Goal: Information Seeking & Learning: Learn about a topic

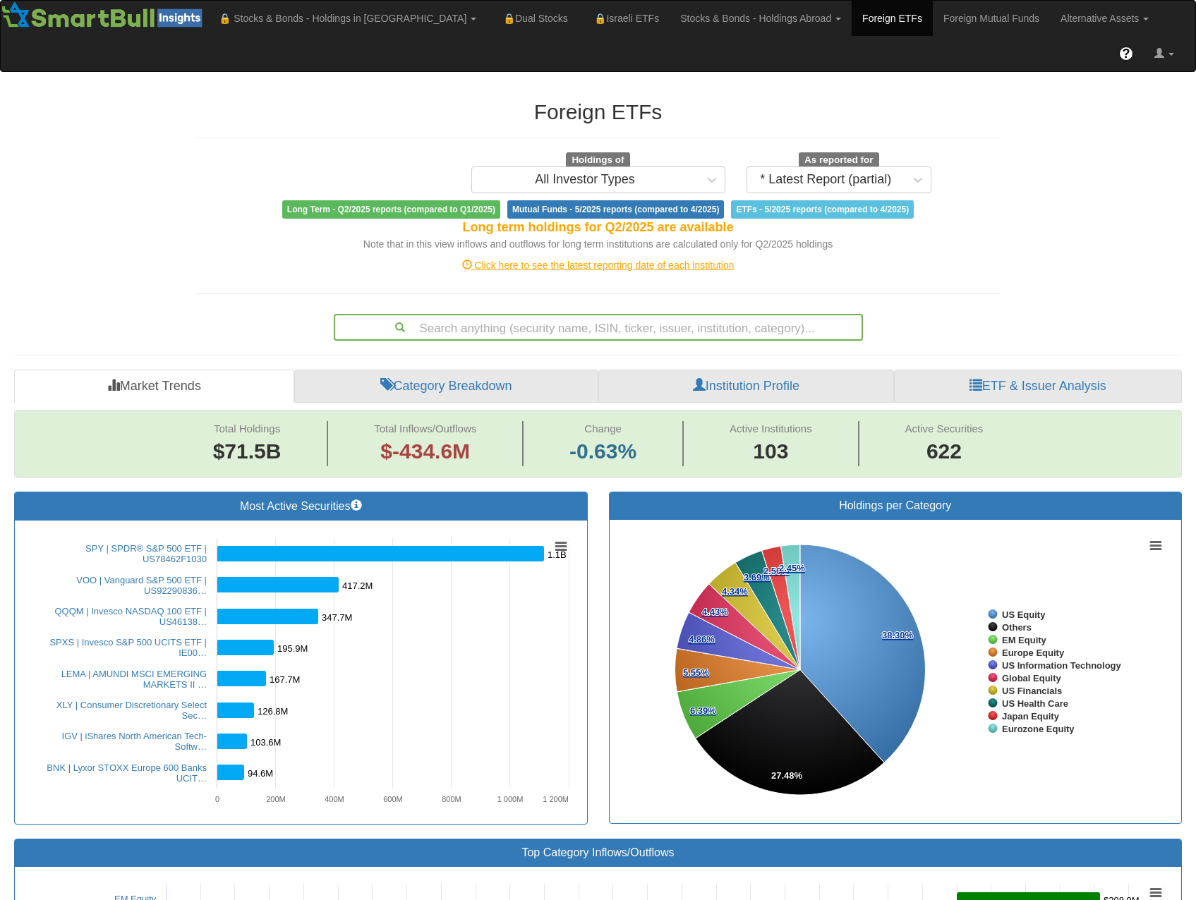
click at [437, 315] on div "Search anything (security name, ISIN, ticker, issuer, institution, category)..." at bounding box center [598, 327] width 526 height 24
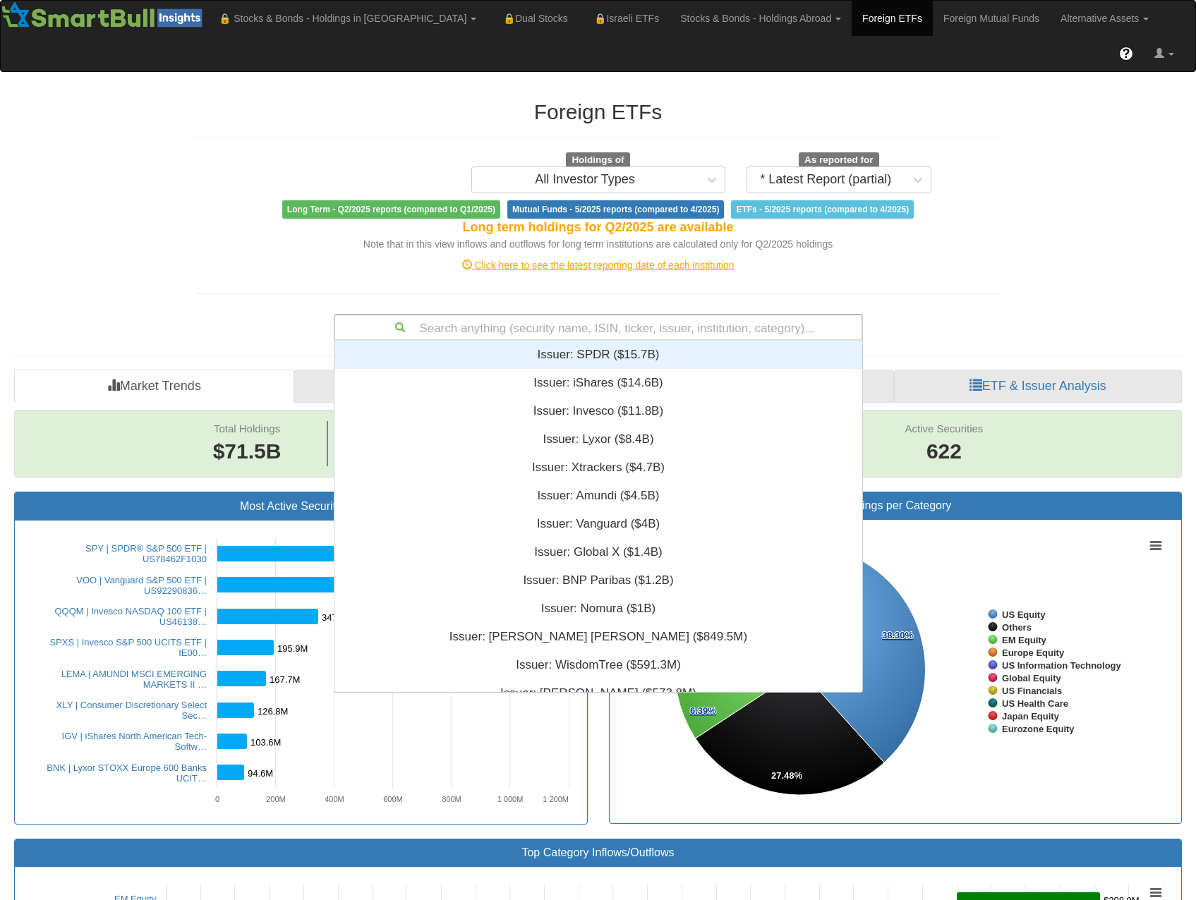
scroll to position [341, 517]
click at [1050, 18] on link "Alternative Assets" at bounding box center [1104, 18] width 109 height 35
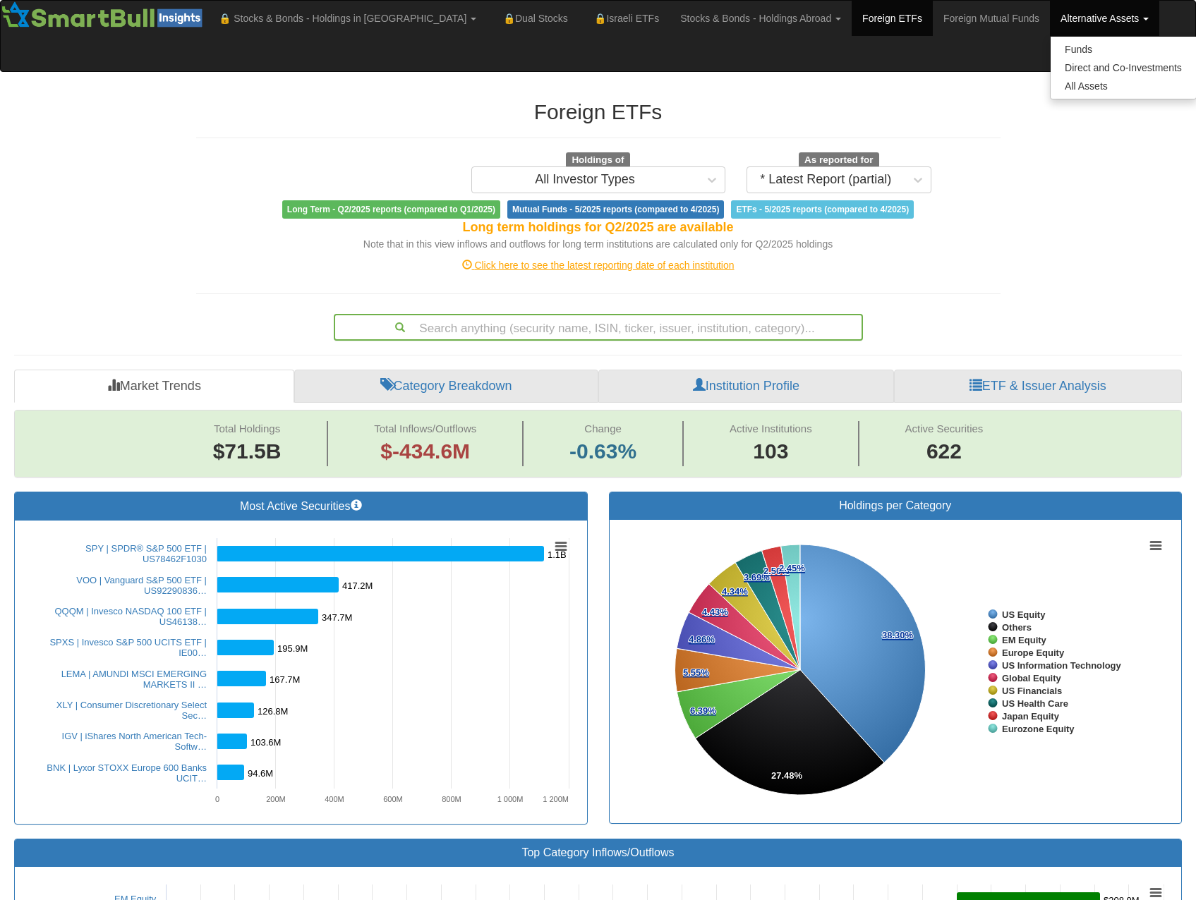
click at [601, 315] on div "Search anything (security name, ISIN, ticker, issuer, institution, category)..." at bounding box center [598, 327] width 526 height 24
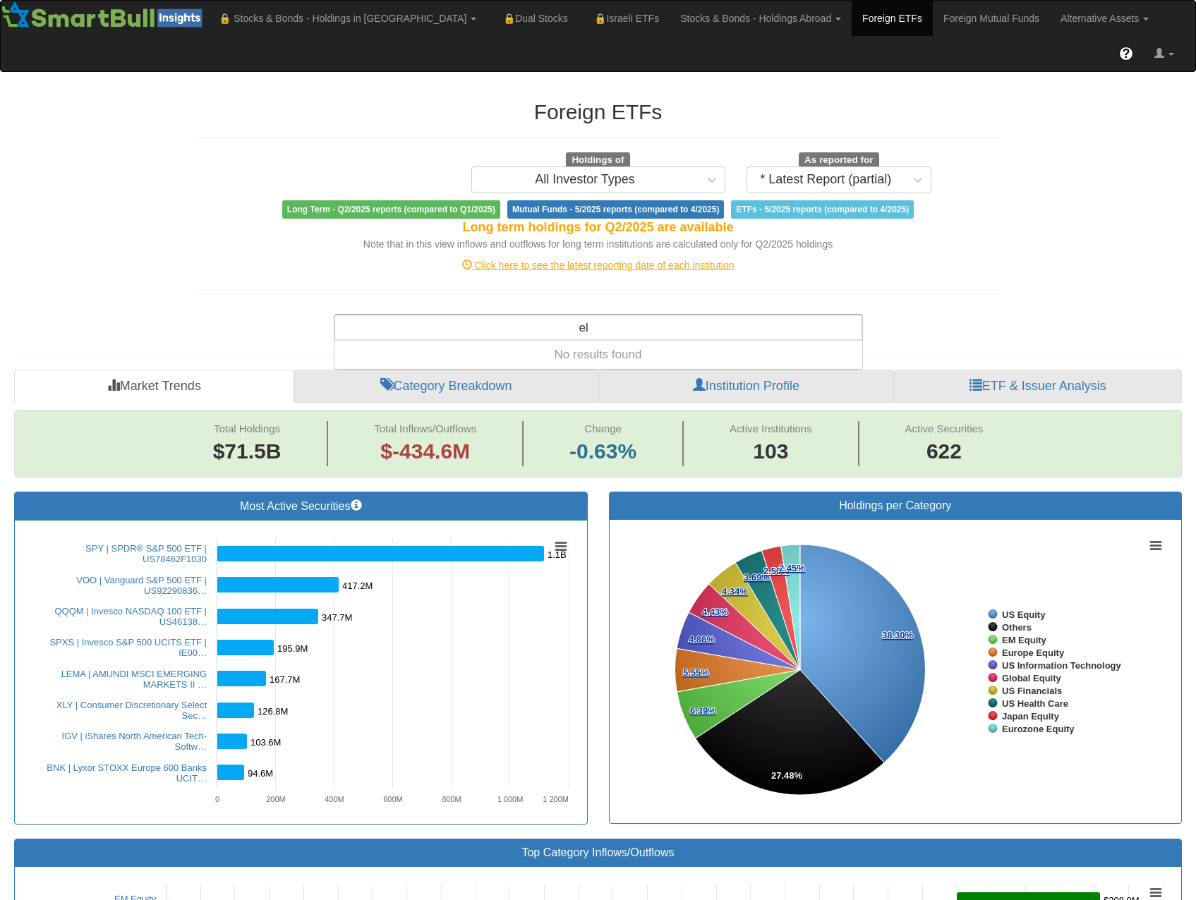
type input "e"
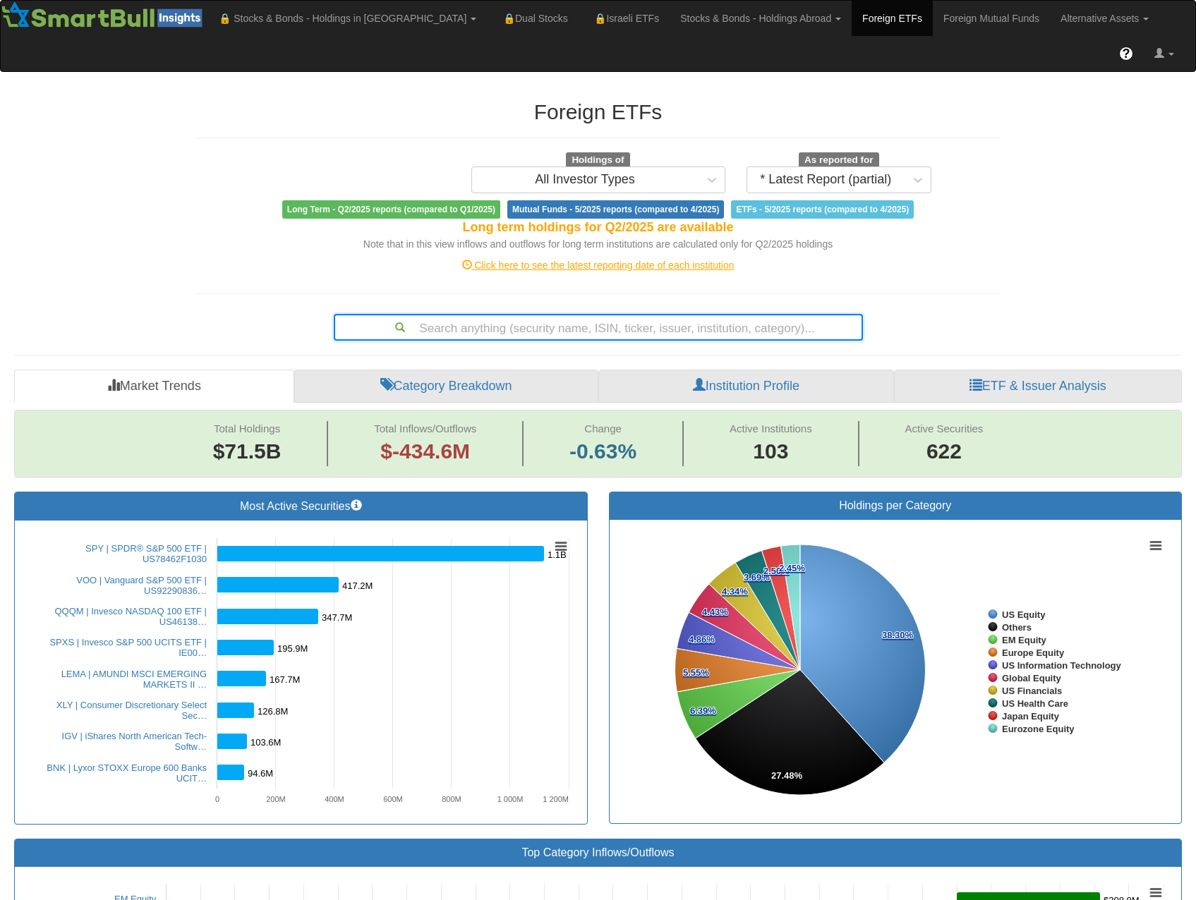
click at [467, 315] on div "Search anything (security name, ISIN, ticker, issuer, institution, category)..." at bounding box center [598, 327] width 526 height 24
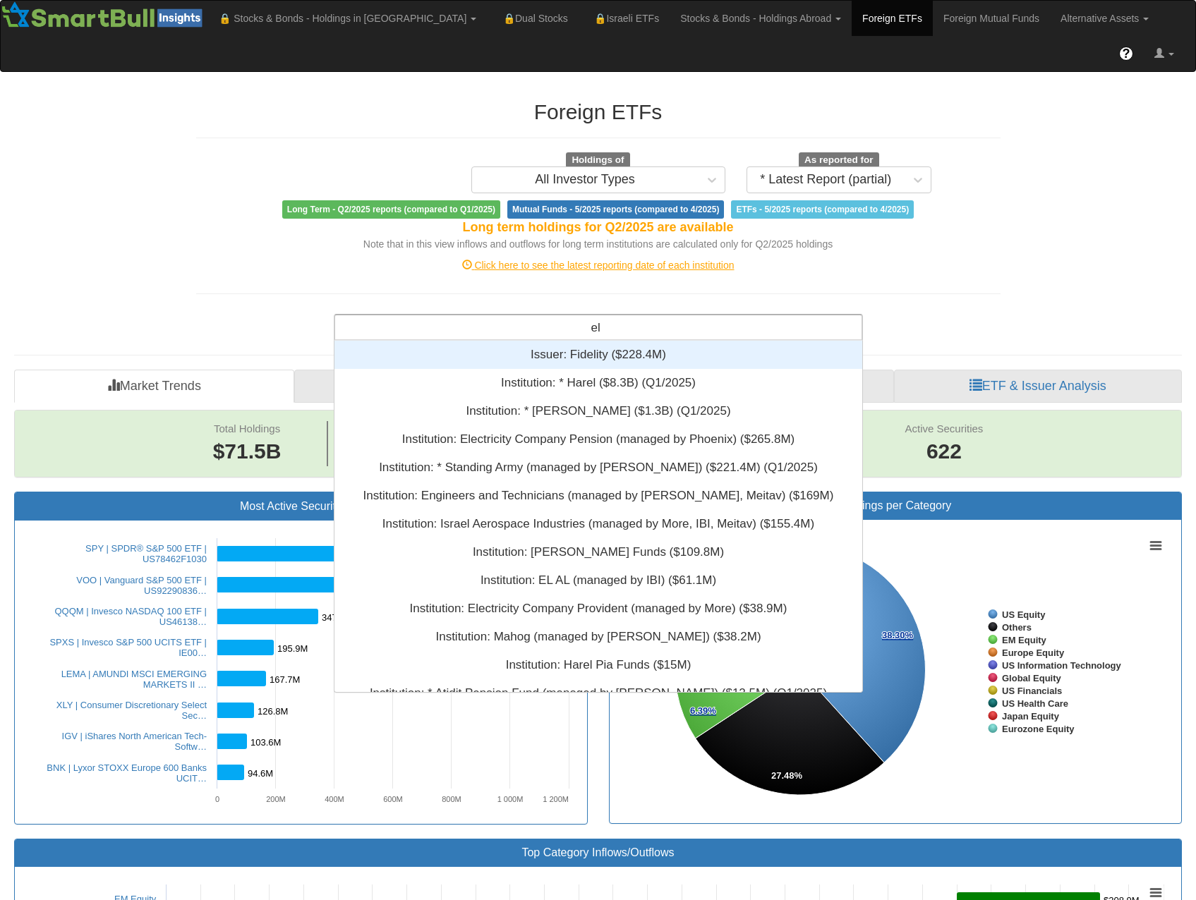
type input "e"
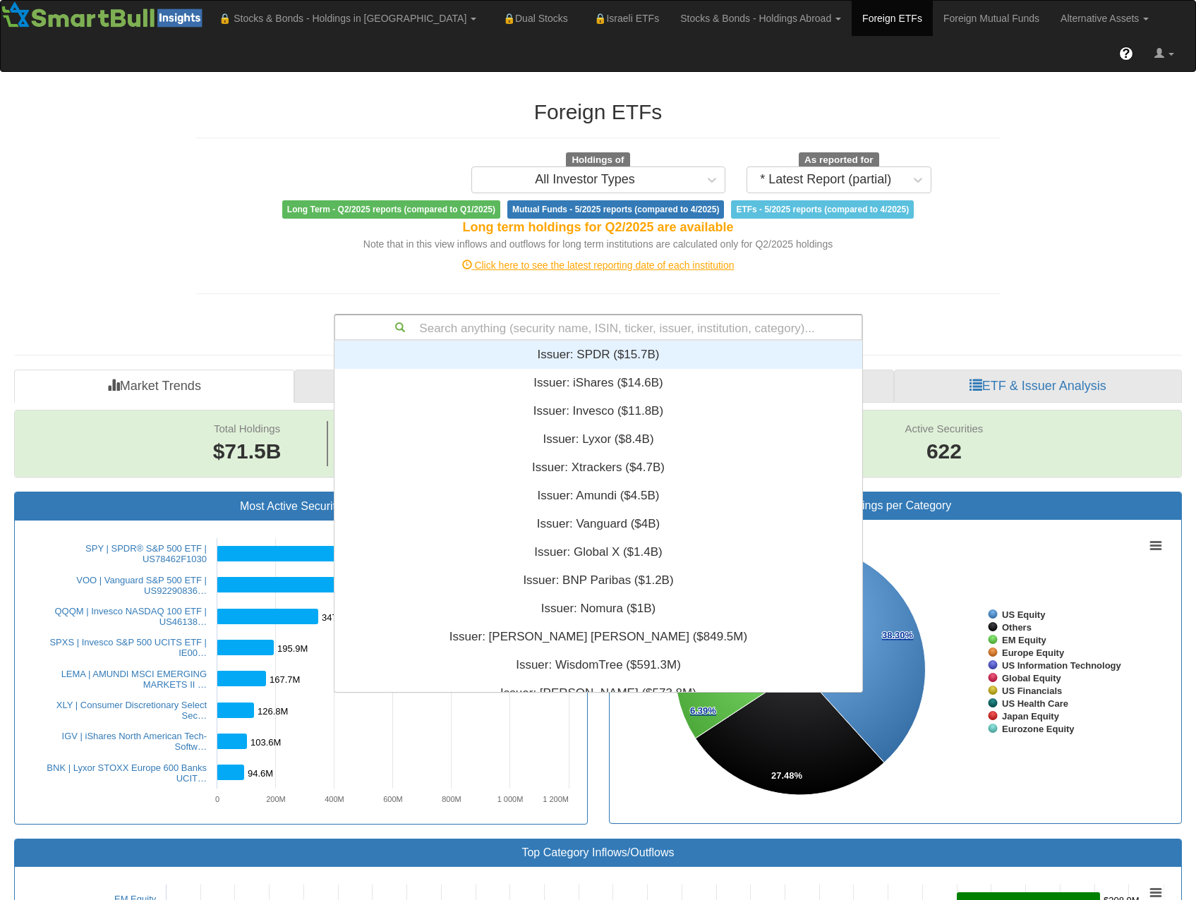
click at [547, 315] on div "Search anything (security name, ISIN, ticker, issuer, institution, category)..." at bounding box center [598, 327] width 526 height 24
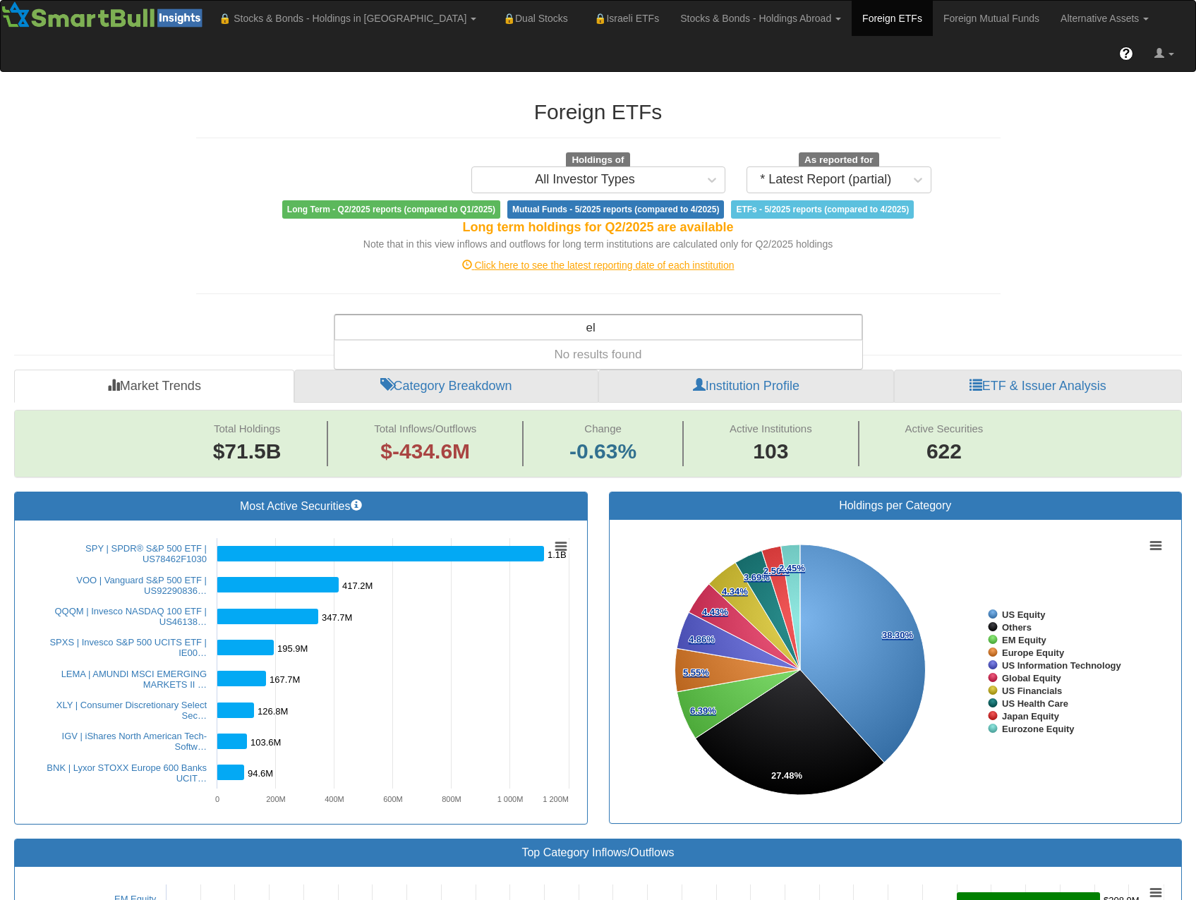
type input "e"
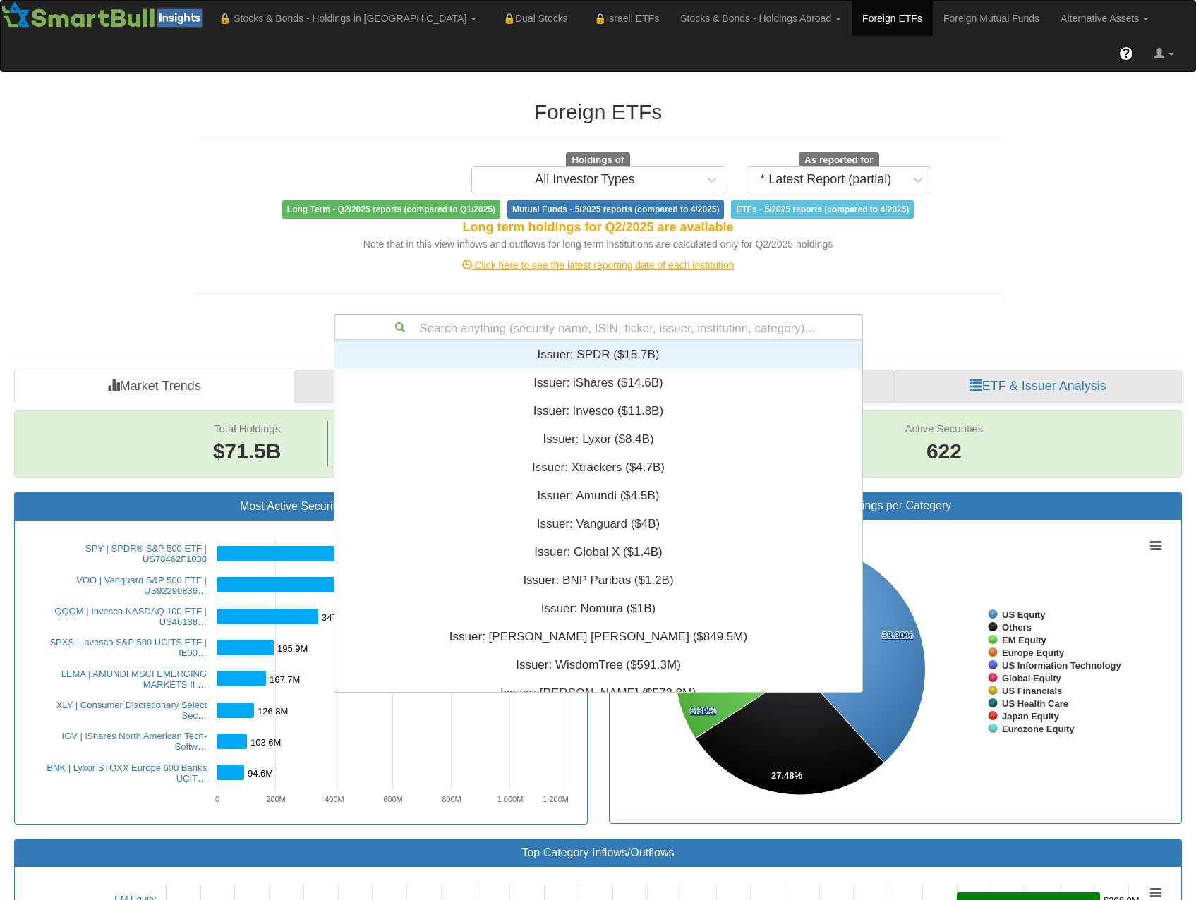
click at [988, 308] on div "Search anything (security name, ISIN, ticker, issuer, institution, category)...…" at bounding box center [598, 324] width 825 height 32
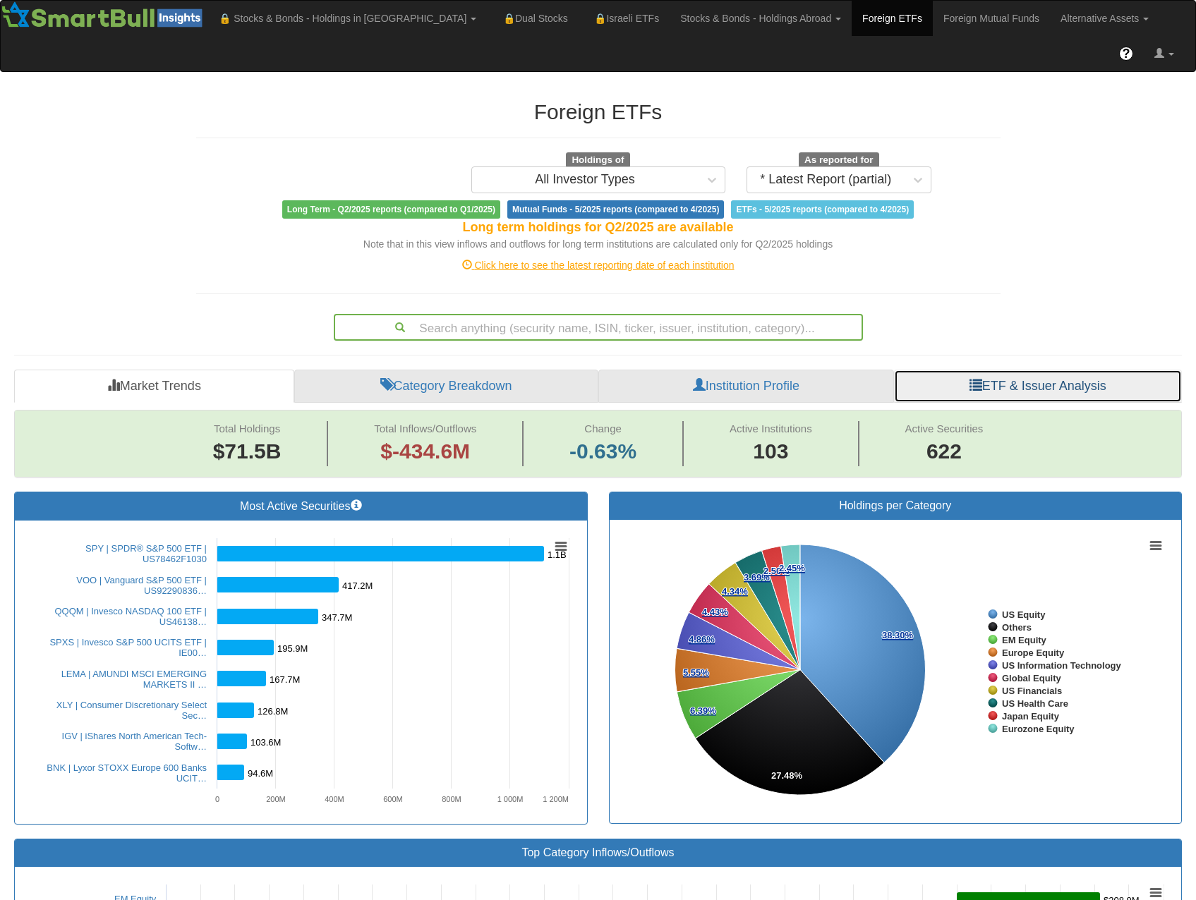
click at [974, 378] on span at bounding box center [975, 384] width 13 height 13
click at [1050, 21] on link "Alternative Assets" at bounding box center [1104, 18] width 109 height 35
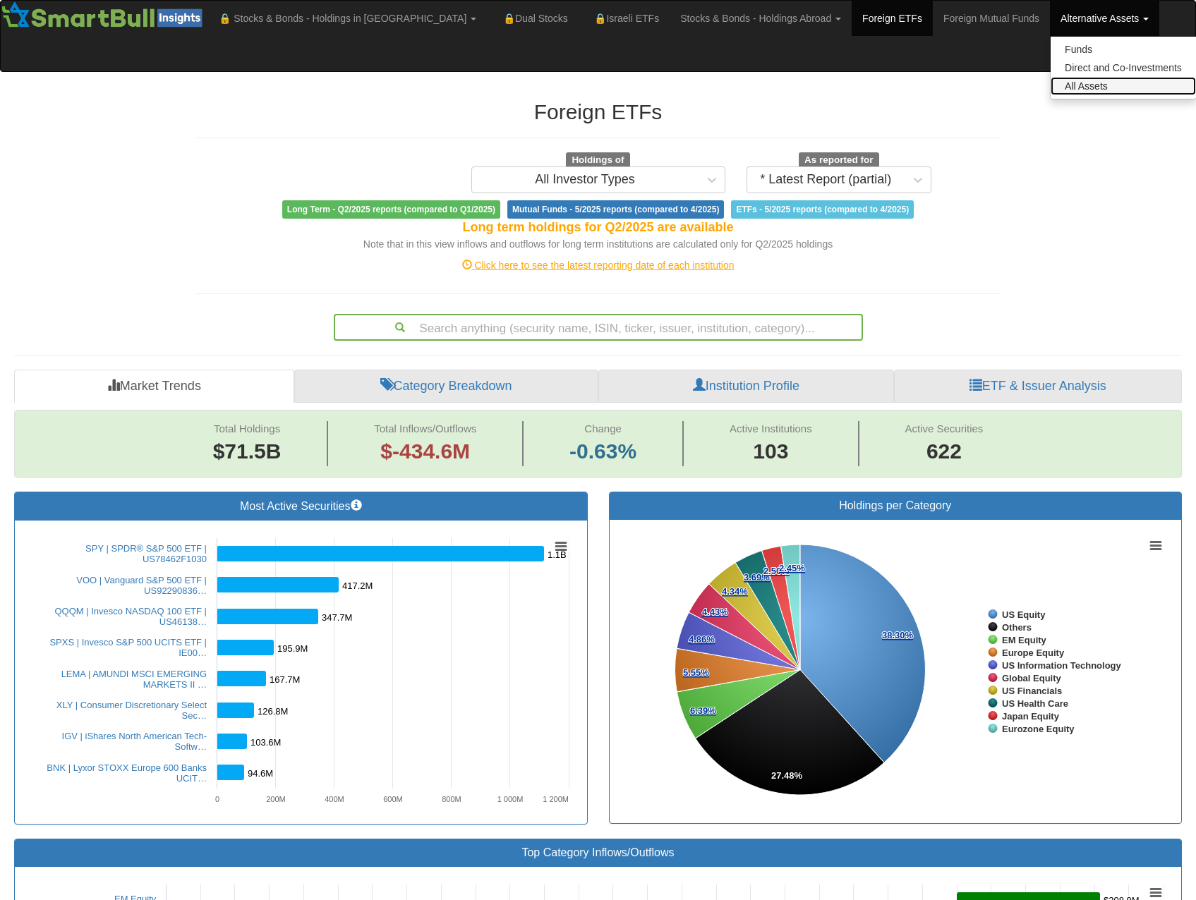
click at [1050, 81] on link "All Assets" at bounding box center [1122, 86] width 145 height 18
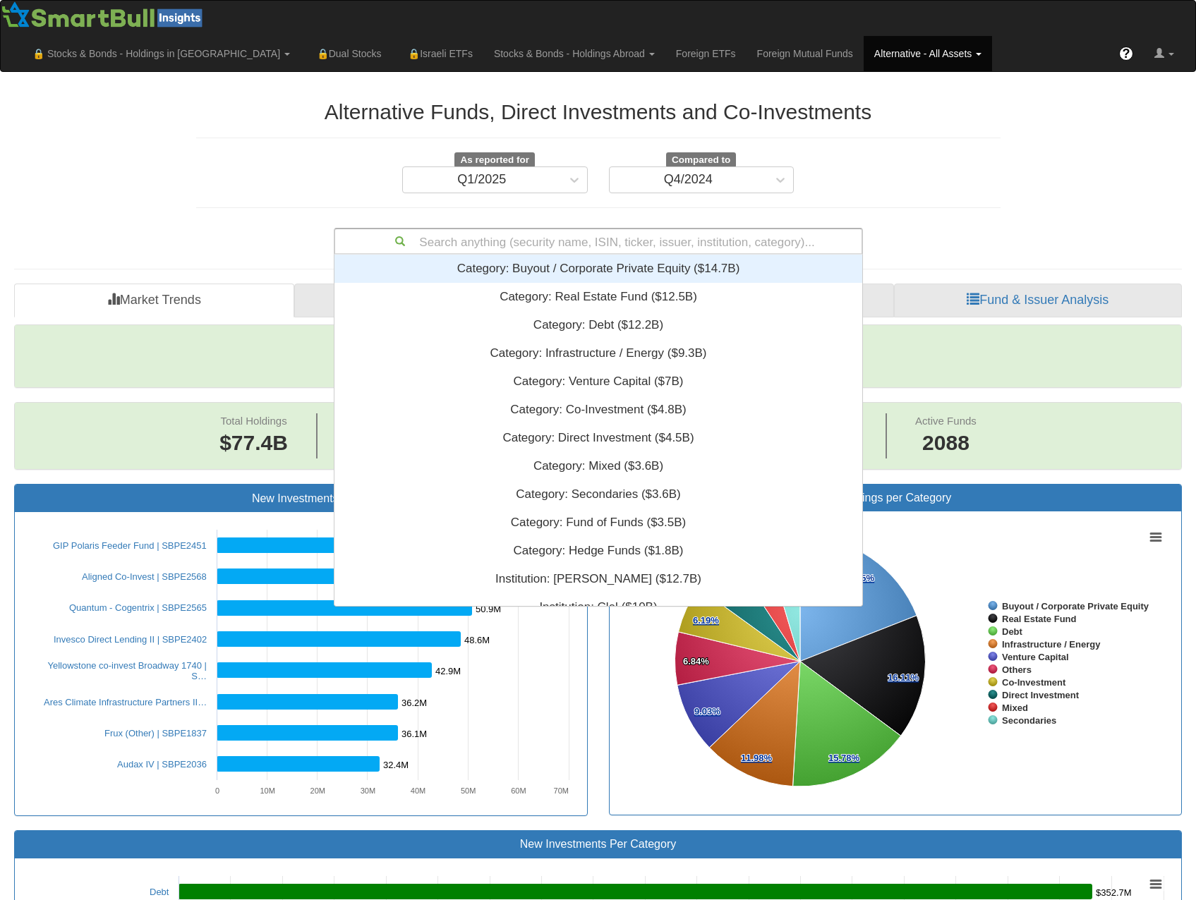
click at [566, 229] on div "Search anything (security name, ISIN, ticker, issuer, institution, category)..." at bounding box center [598, 241] width 526 height 24
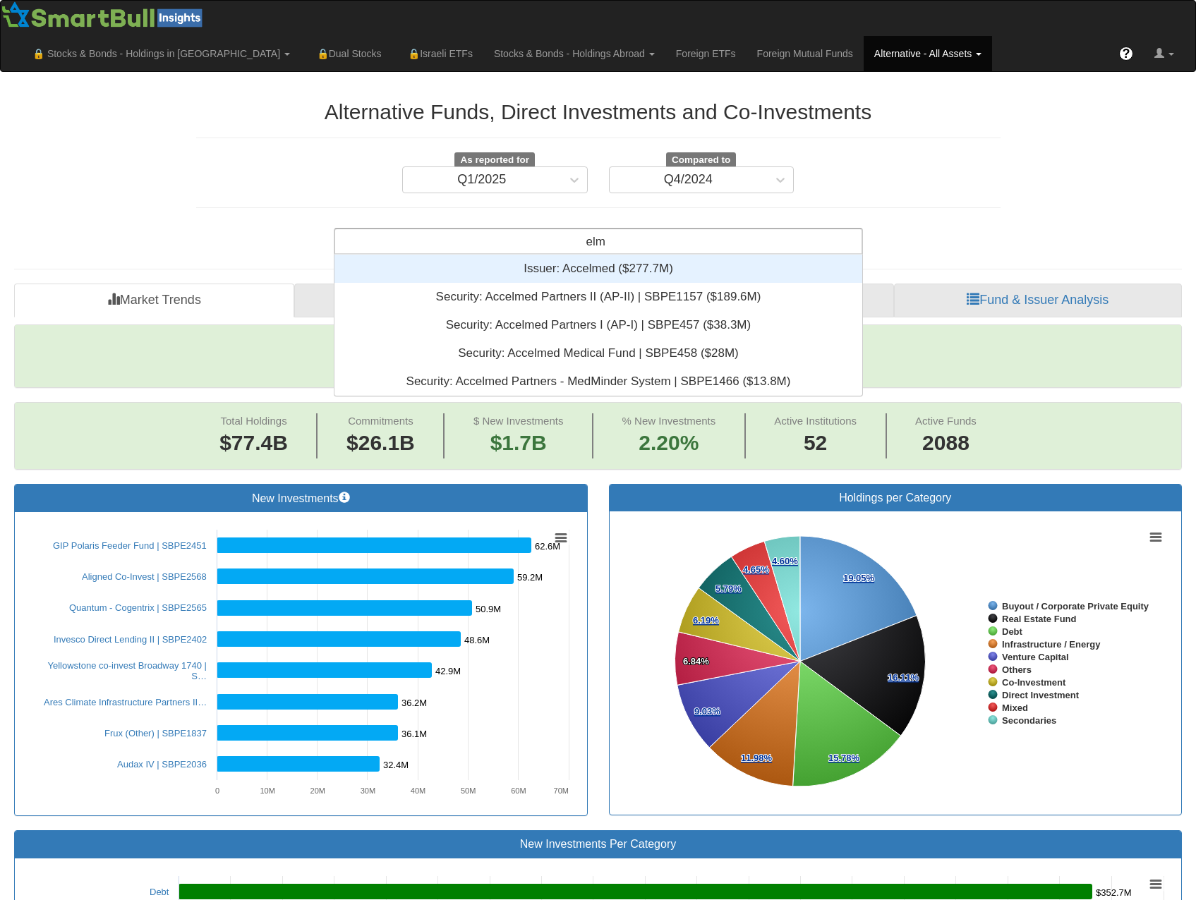
scroll to position [131, 517]
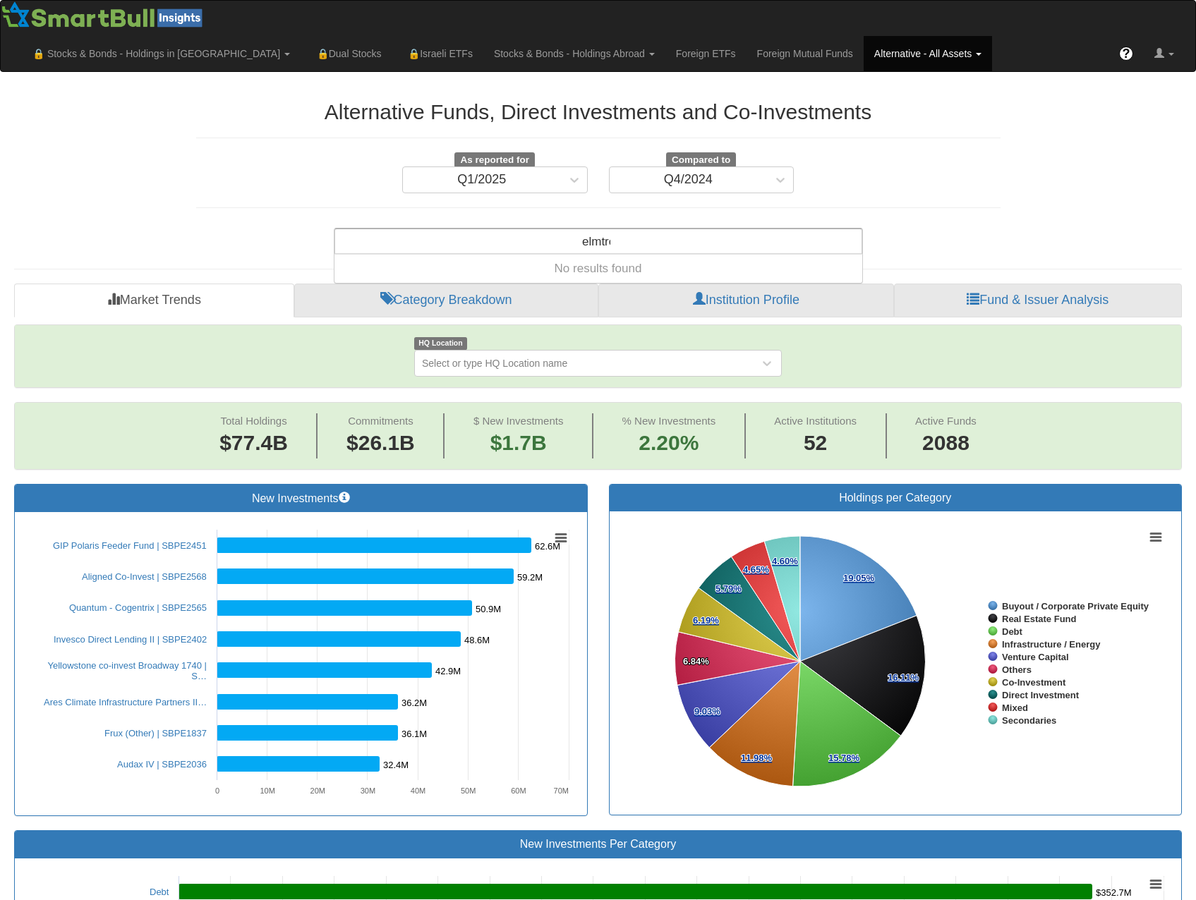
type input "elmtree"
click at [609, 185] on div "Alternative Funds, Direct Investments and Co-Investments As reported for Q1/202…" at bounding box center [598, 170] width 825 height 169
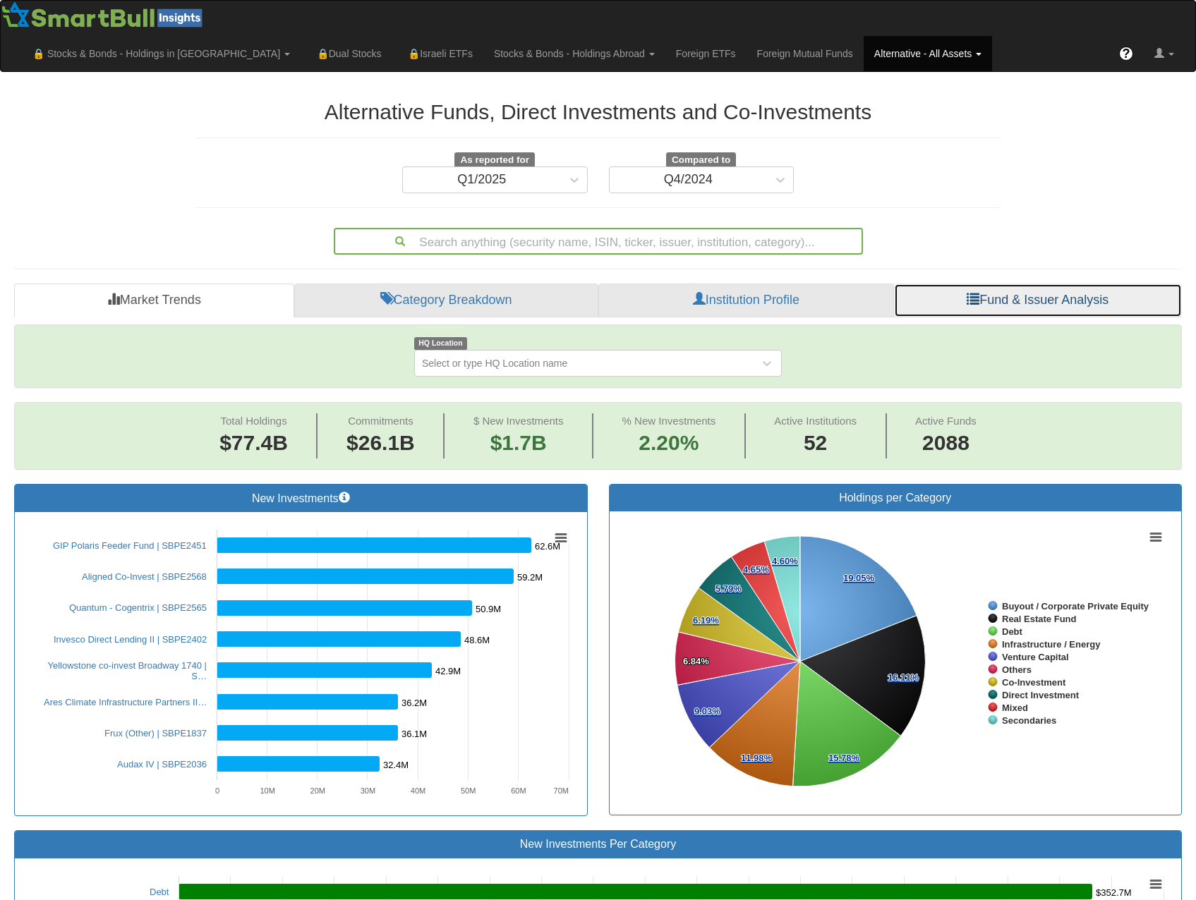
click at [1012, 284] on link "Fund & Issuer Analysis" at bounding box center [1038, 301] width 288 height 34
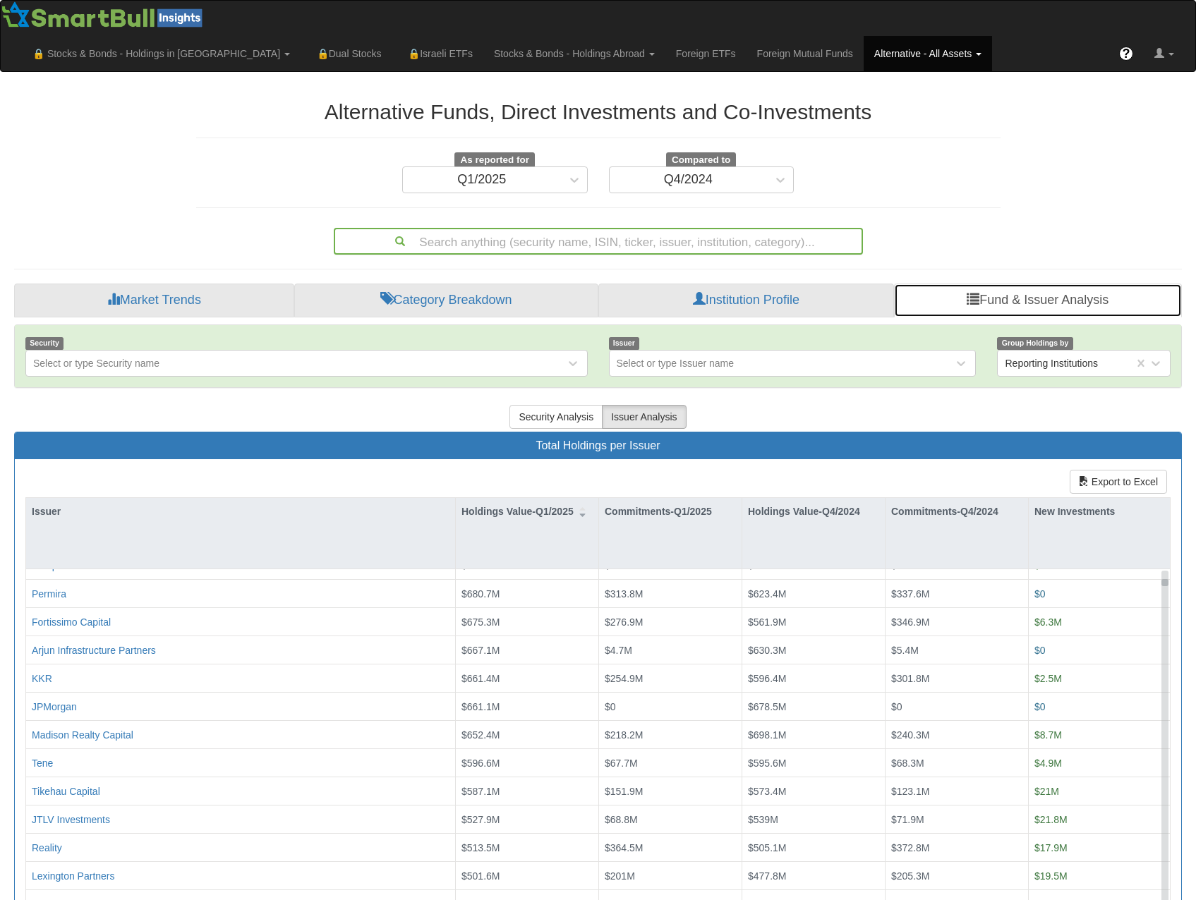
drag, startPoint x: 1165, startPoint y: 538, endPoint x: 1161, endPoint y: 547, distance: 10.1
click at [1161, 579] on div at bounding box center [1164, 582] width 7 height 7
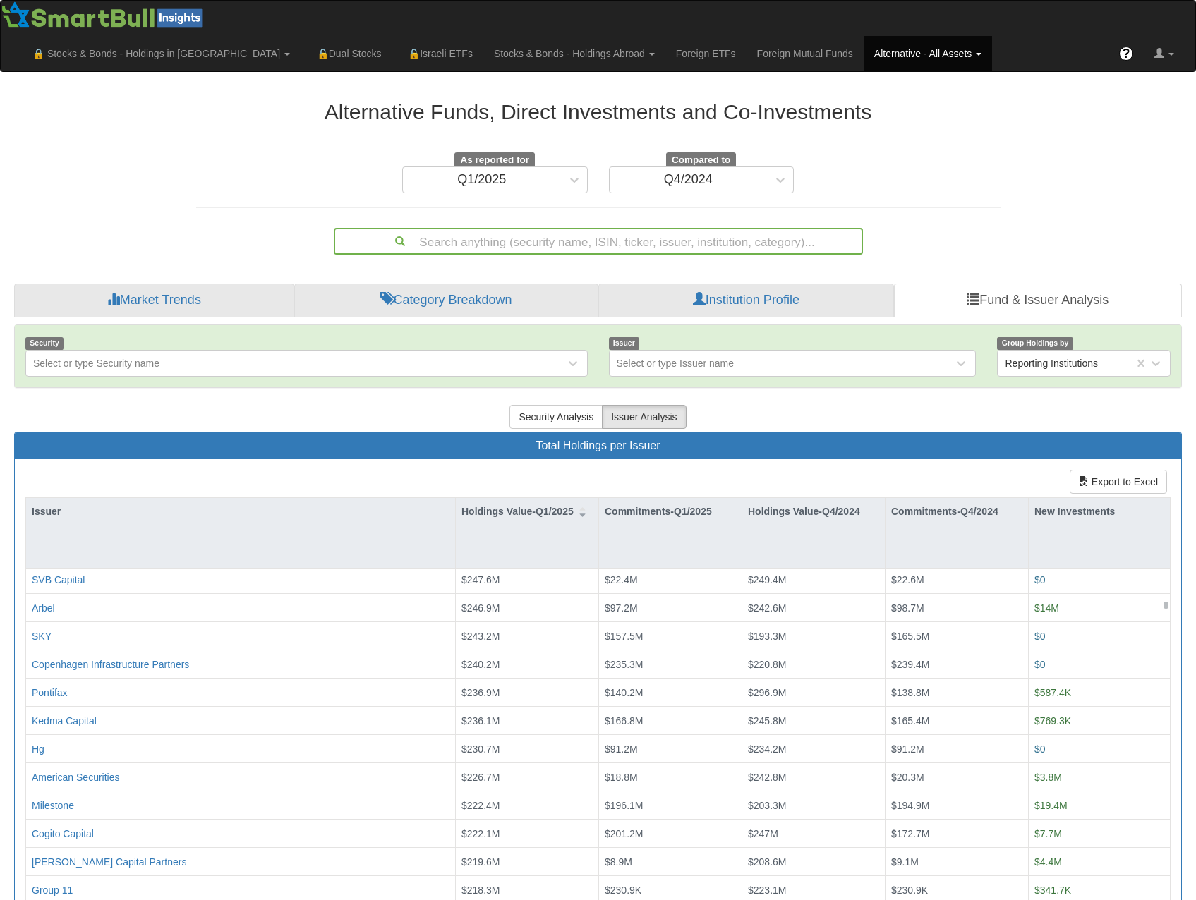
scroll to position [2162, 0]
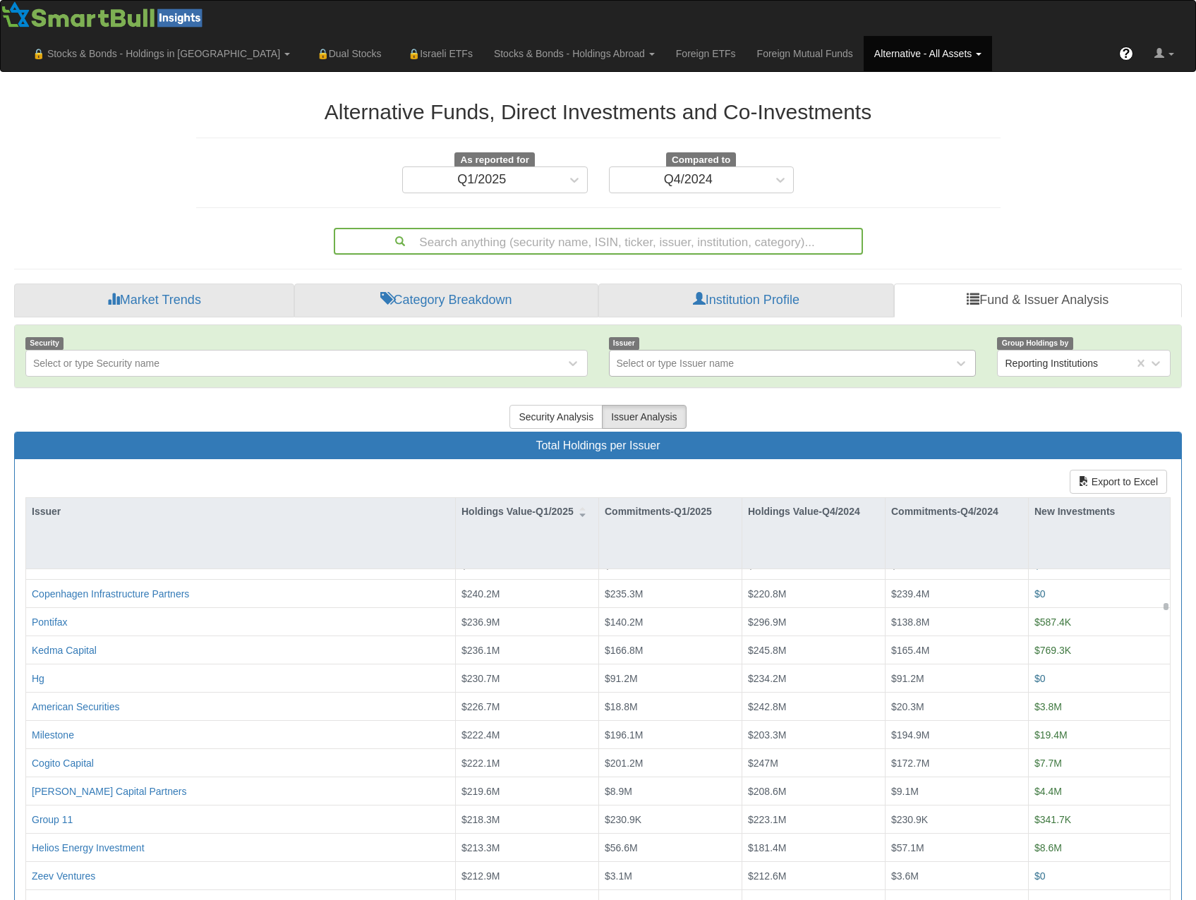
click at [657, 356] on div "Select or type Issuer name" at bounding box center [676, 363] width 118 height 14
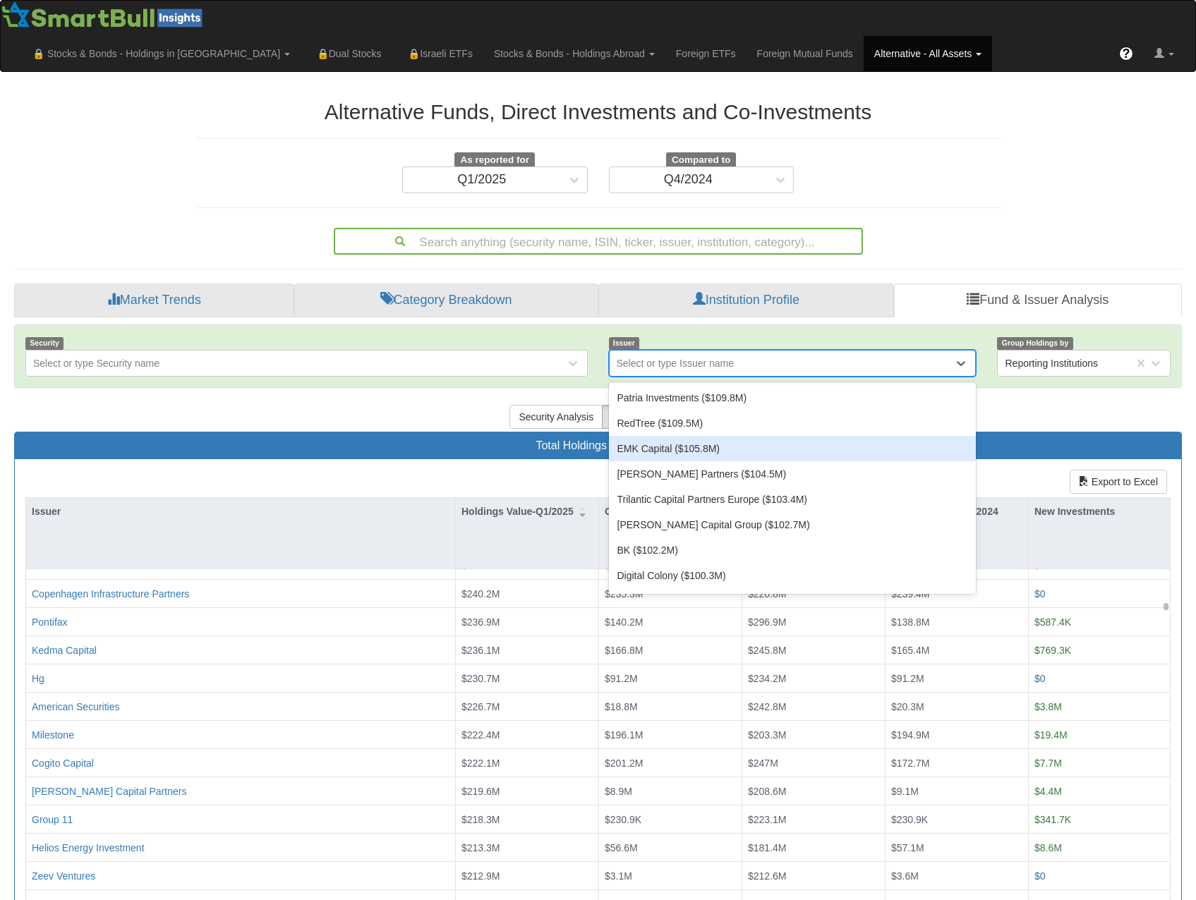
scroll to position [3739, 0]
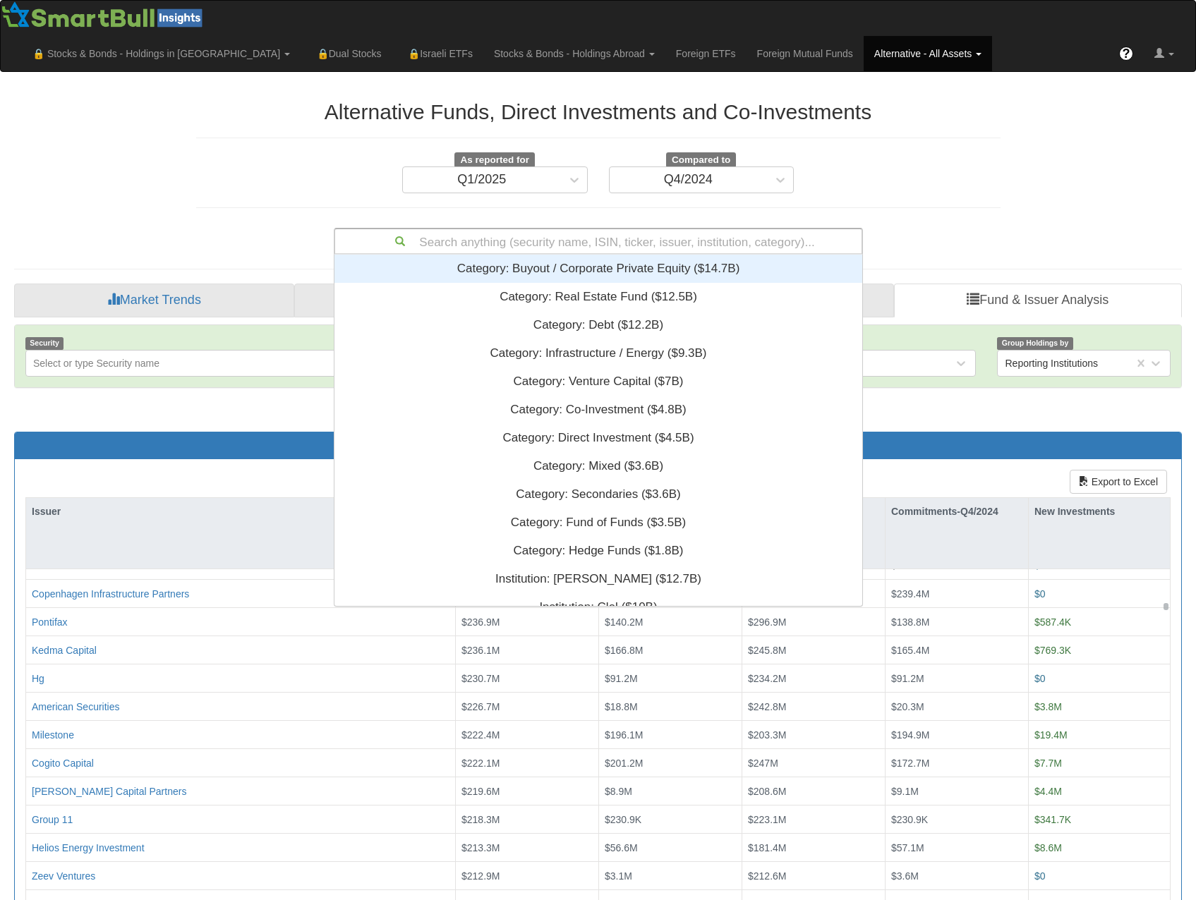
click at [739, 229] on div "Search anything (security name, ISIN, ticker, issuer, institution, category)..." at bounding box center [598, 241] width 526 height 24
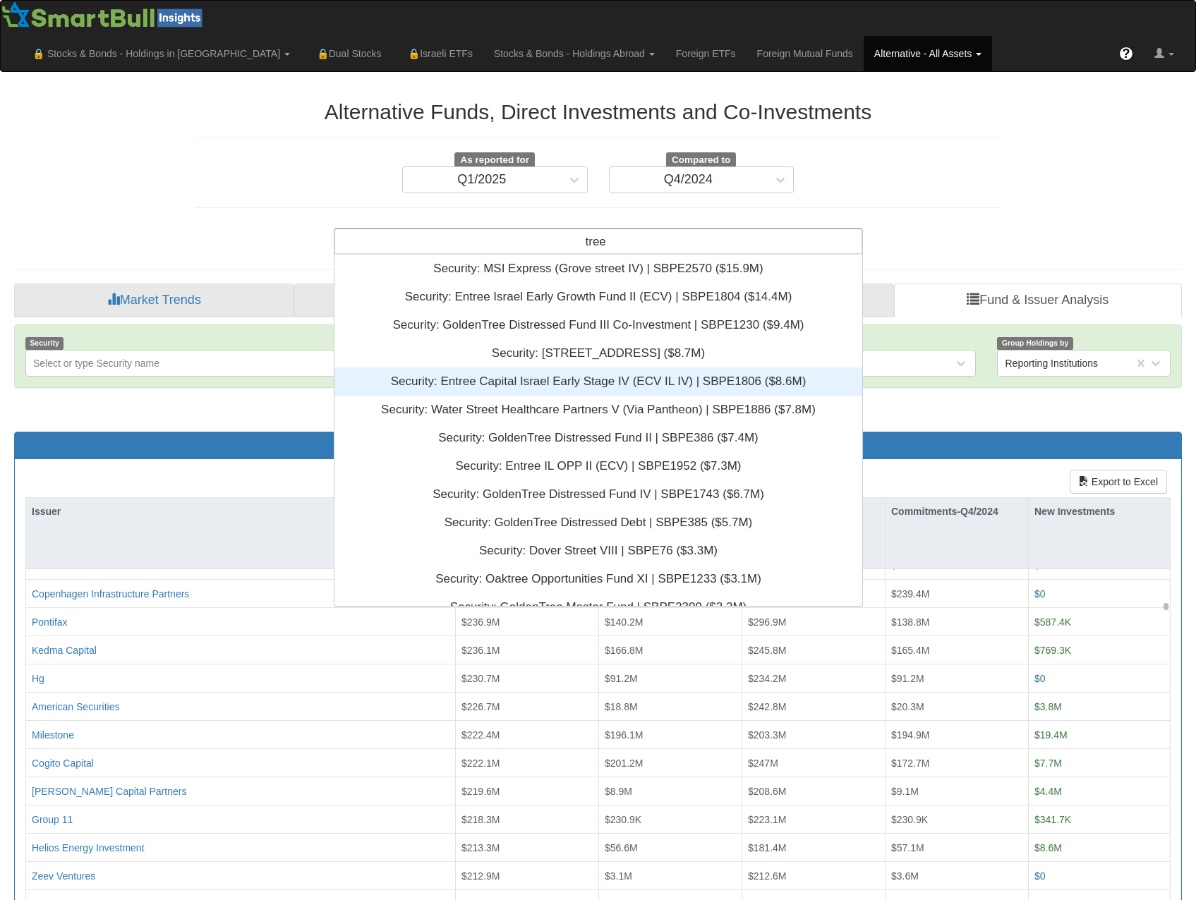
scroll to position [14, 0]
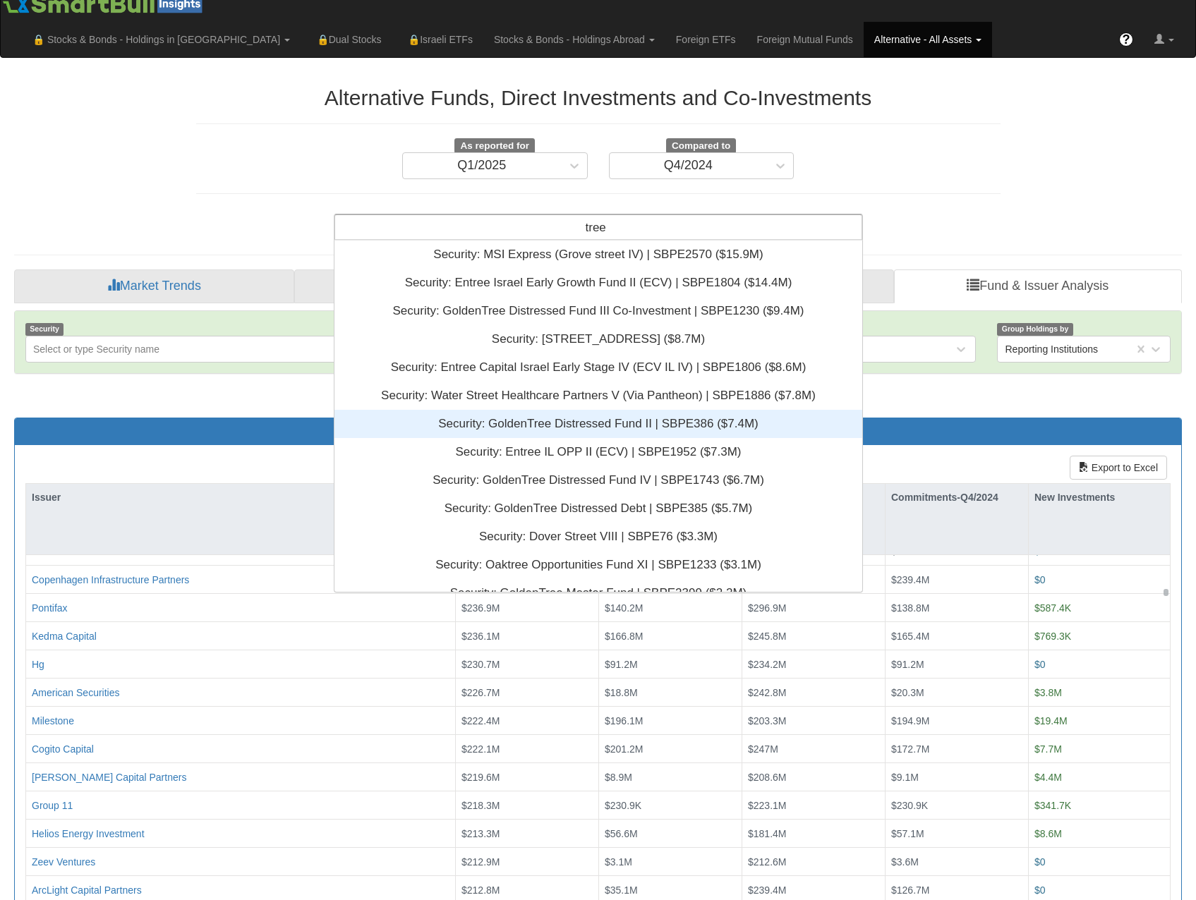
type input "tree"
